Goal: Information Seeking & Learning: Learn about a topic

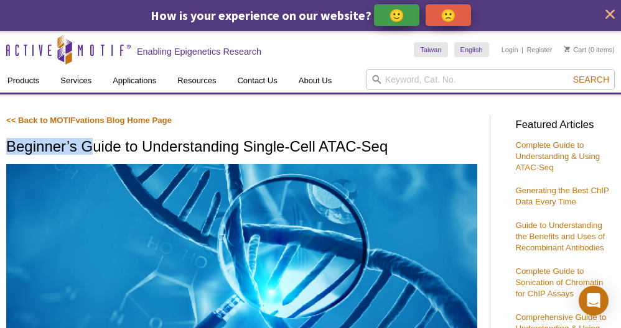
drag, startPoint x: 90, startPoint y: 149, endPoint x: 483, endPoint y: 137, distance: 393.3
click at [394, 147] on h1 "Beginner’s Guide to Understanding Single-Cell ATAC-Seq" at bounding box center [241, 148] width 471 height 18
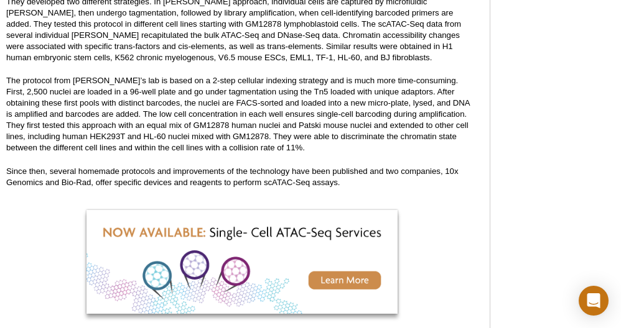
scroll to position [1636, 0]
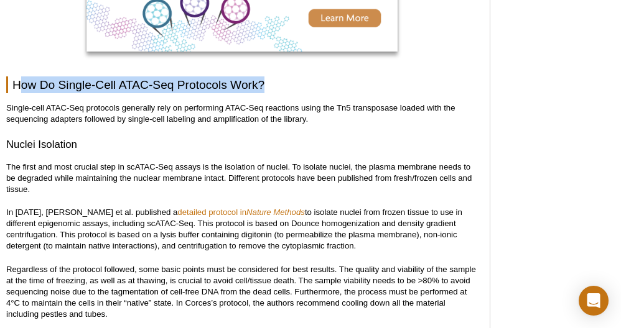
drag, startPoint x: 19, startPoint y: 84, endPoint x: 332, endPoint y: 80, distance: 312.3
click at [332, 80] on h2 "How Do Single-Cell ATAC-Seq Protocols Work?" at bounding box center [241, 85] width 471 height 17
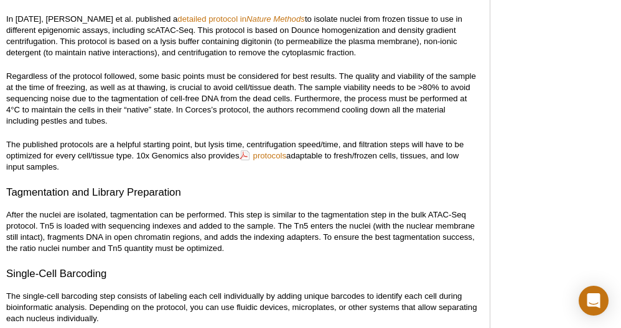
scroll to position [1747, 0]
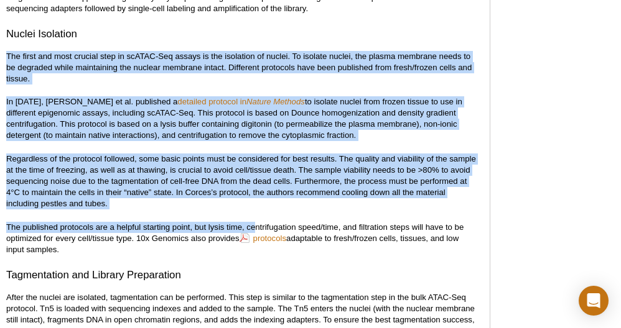
drag, startPoint x: 12, startPoint y: 48, endPoint x: 267, endPoint y: 228, distance: 311.5
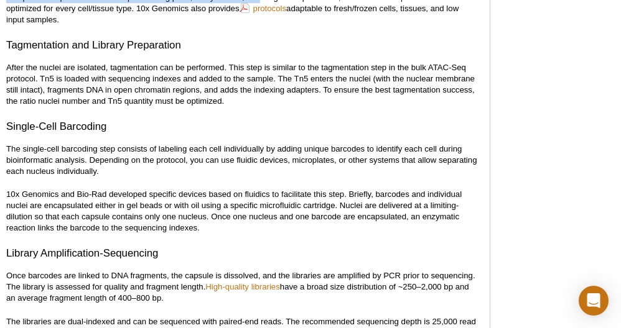
scroll to position [2037, 0]
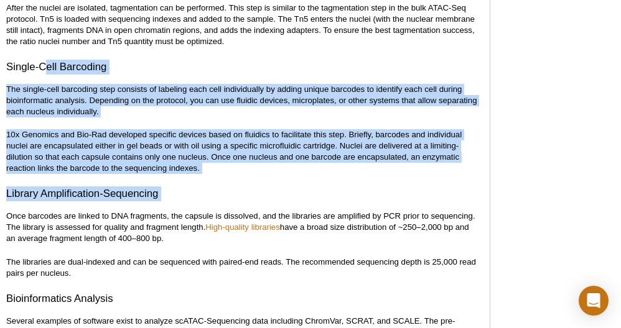
drag, startPoint x: 93, startPoint y: 141, endPoint x: 144, endPoint y: 205, distance: 82.3
click at [144, 205] on div "<< Back to MOTIFvations Blog Home Page Beginner’s Guide to Understanding Single…" at bounding box center [241, 186] width 471 height 4216
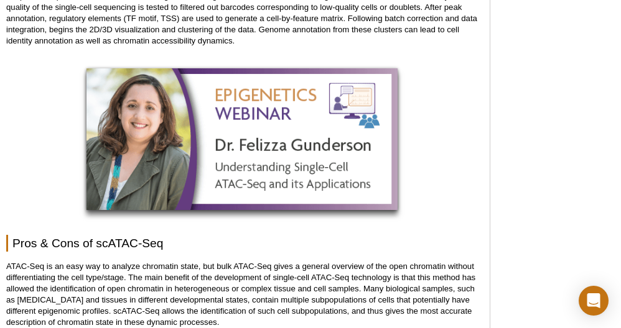
scroll to position [2602, 0]
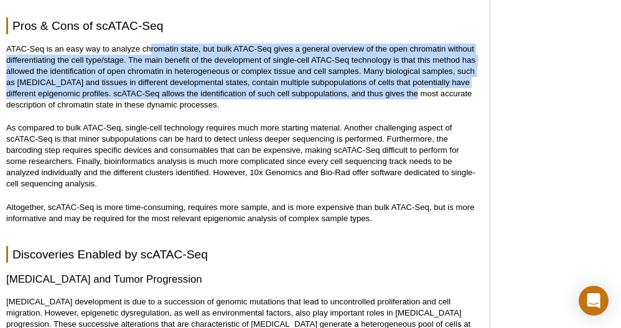
drag, startPoint x: 152, startPoint y: 47, endPoint x: 418, endPoint y: 98, distance: 271.2
click at [418, 98] on p "ATAC-Seq is an easy way to analyze chromatin state, but bulk ATAC-Seq gives a g…" at bounding box center [241, 77] width 471 height 67
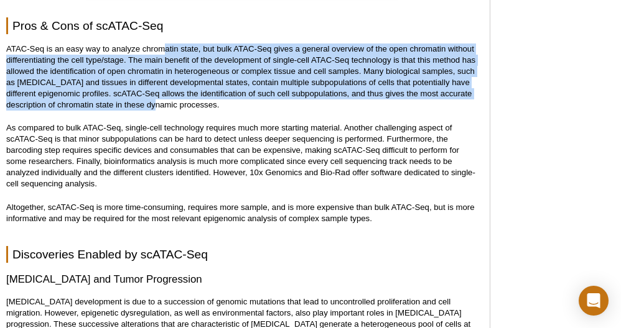
drag, startPoint x: 167, startPoint y: 53, endPoint x: 187, endPoint y: 109, distance: 60.2
click at [187, 109] on p "ATAC-Seq is an easy way to analyze chromatin state, but bulk ATAC-Seq gives a g…" at bounding box center [241, 77] width 471 height 67
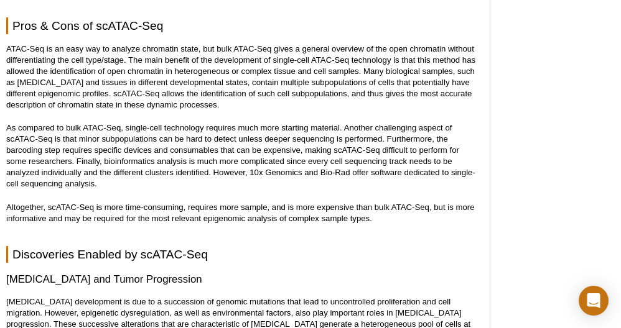
click at [187, 109] on p "ATAC-Seq is an easy way to analyze chromatin state, but bulk ATAC-Seq gives a g…" at bounding box center [241, 77] width 471 height 67
click at [245, 101] on p "ATAC-Seq is an easy way to analyze chromatin state, but bulk ATAC-Seq gives a g…" at bounding box center [241, 77] width 471 height 67
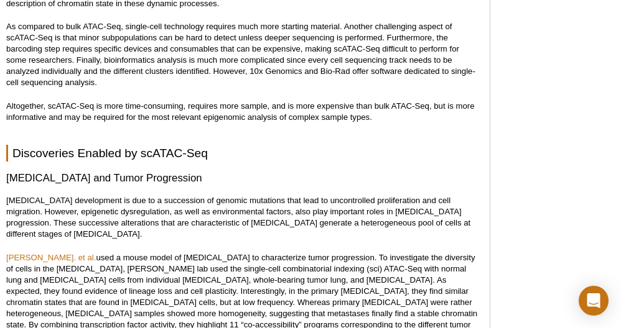
scroll to position [2749, 0]
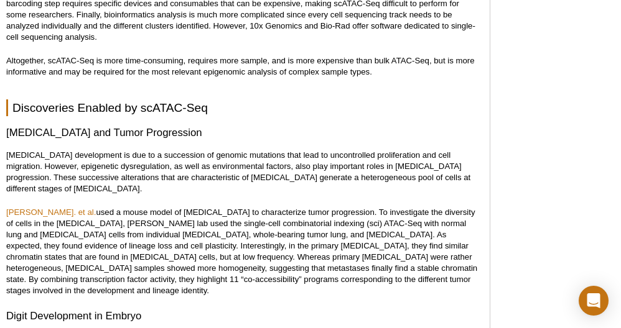
drag, startPoint x: 245, startPoint y: 101, endPoint x: 247, endPoint y: 132, distance: 31.8
click at [247, 132] on h3 "[MEDICAL_DATA] and Tumor Progression" at bounding box center [241, 133] width 471 height 15
click at [258, 71] on p "Altogether, scATAC-Seq is more time-consuming, requires more sample, and is mor…" at bounding box center [241, 66] width 471 height 22
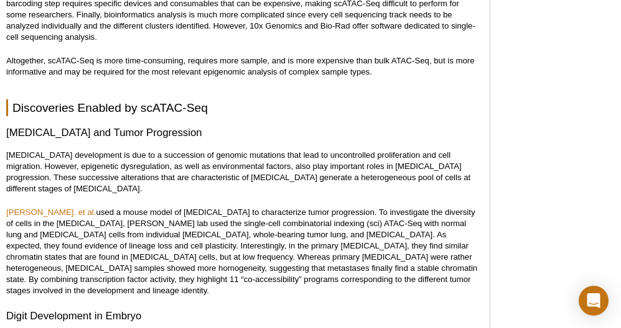
click at [250, 128] on h3 "[MEDICAL_DATA] and Tumor Progression" at bounding box center [241, 133] width 471 height 15
drag, startPoint x: 198, startPoint y: 68, endPoint x: 213, endPoint y: 145, distance: 78.5
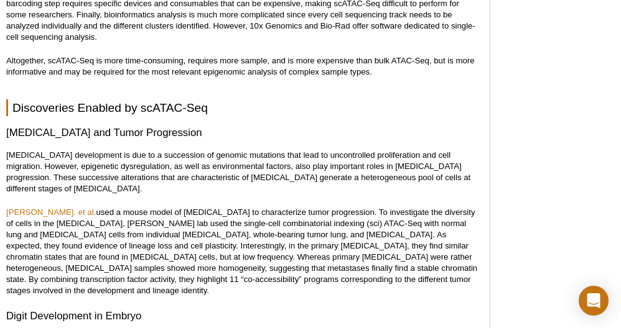
click at [249, 137] on h3 "[MEDICAL_DATA] and Tumor Progression" at bounding box center [241, 133] width 471 height 15
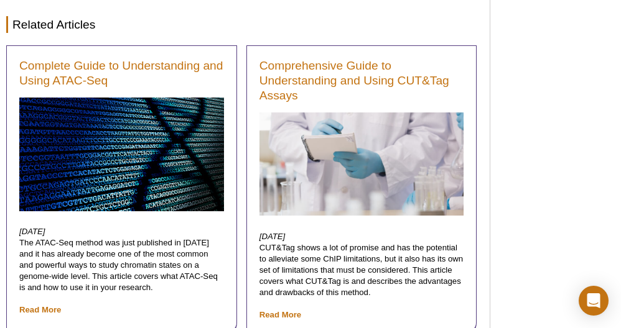
scroll to position [4113, 0]
